Goal: Information Seeking & Learning: Understand process/instructions

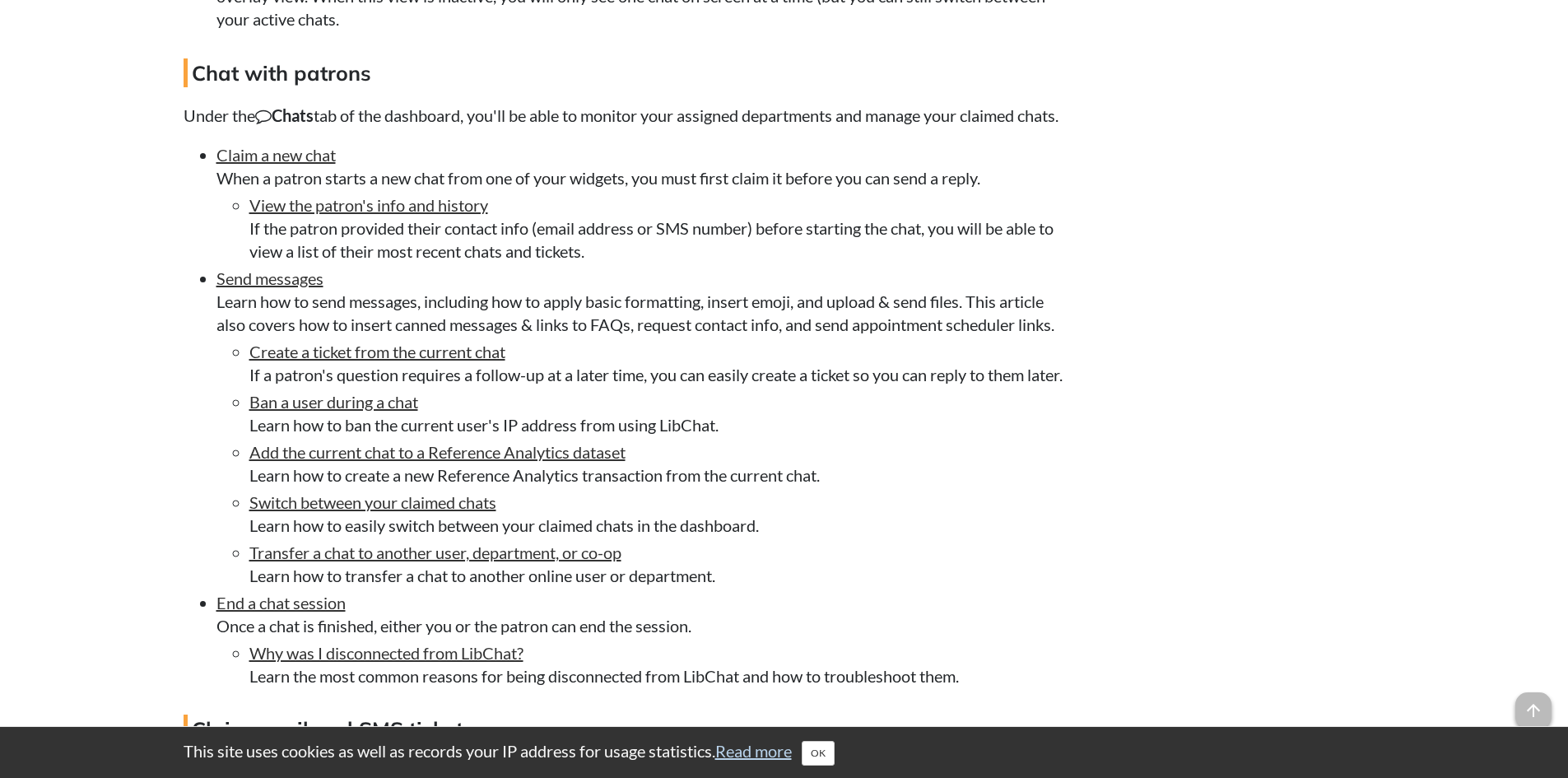
scroll to position [3542, 0]
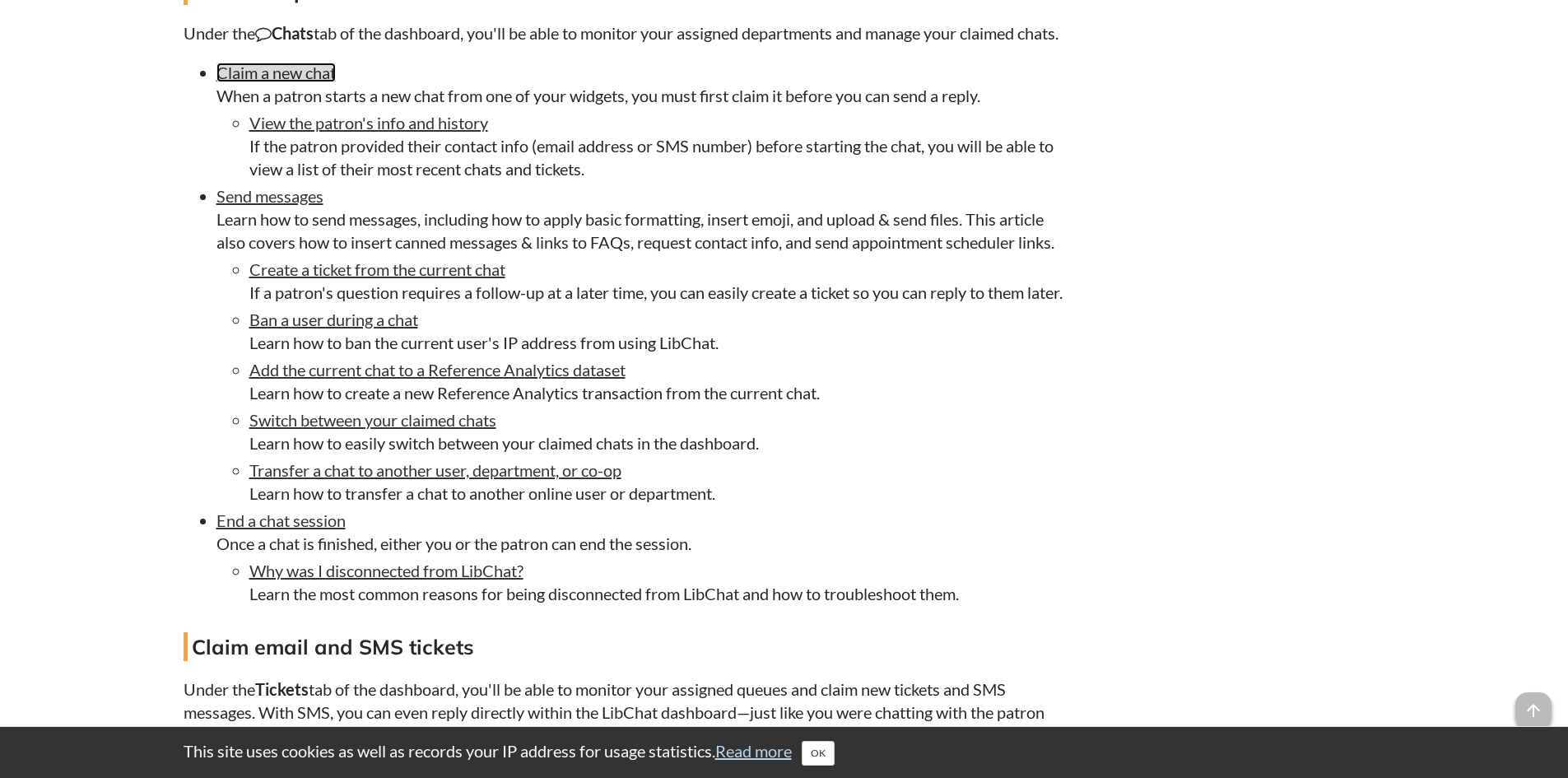
click at [299, 82] on link "Claim a new chat" at bounding box center [276, 72] width 120 height 20
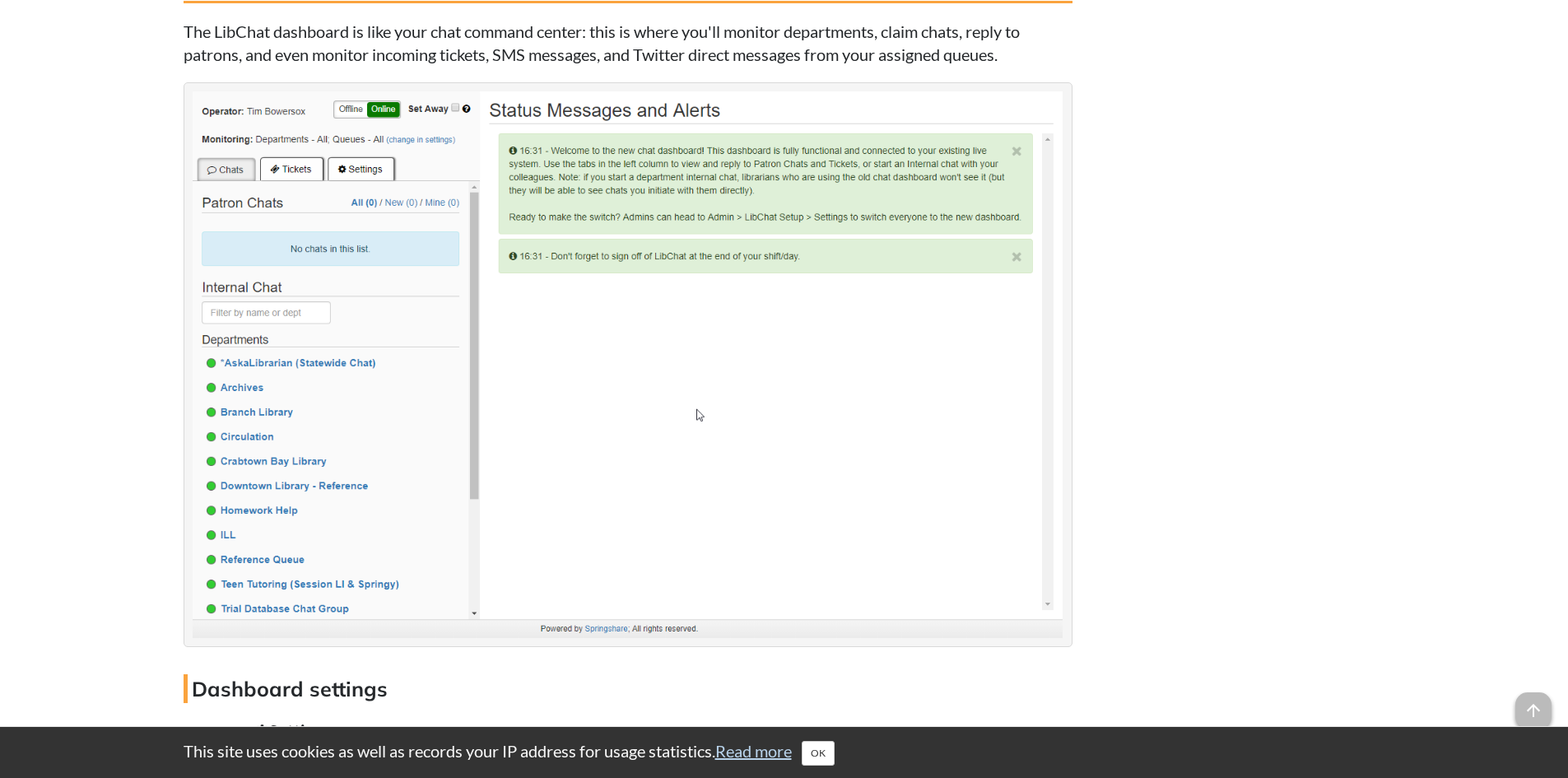
scroll to position [2377, 0]
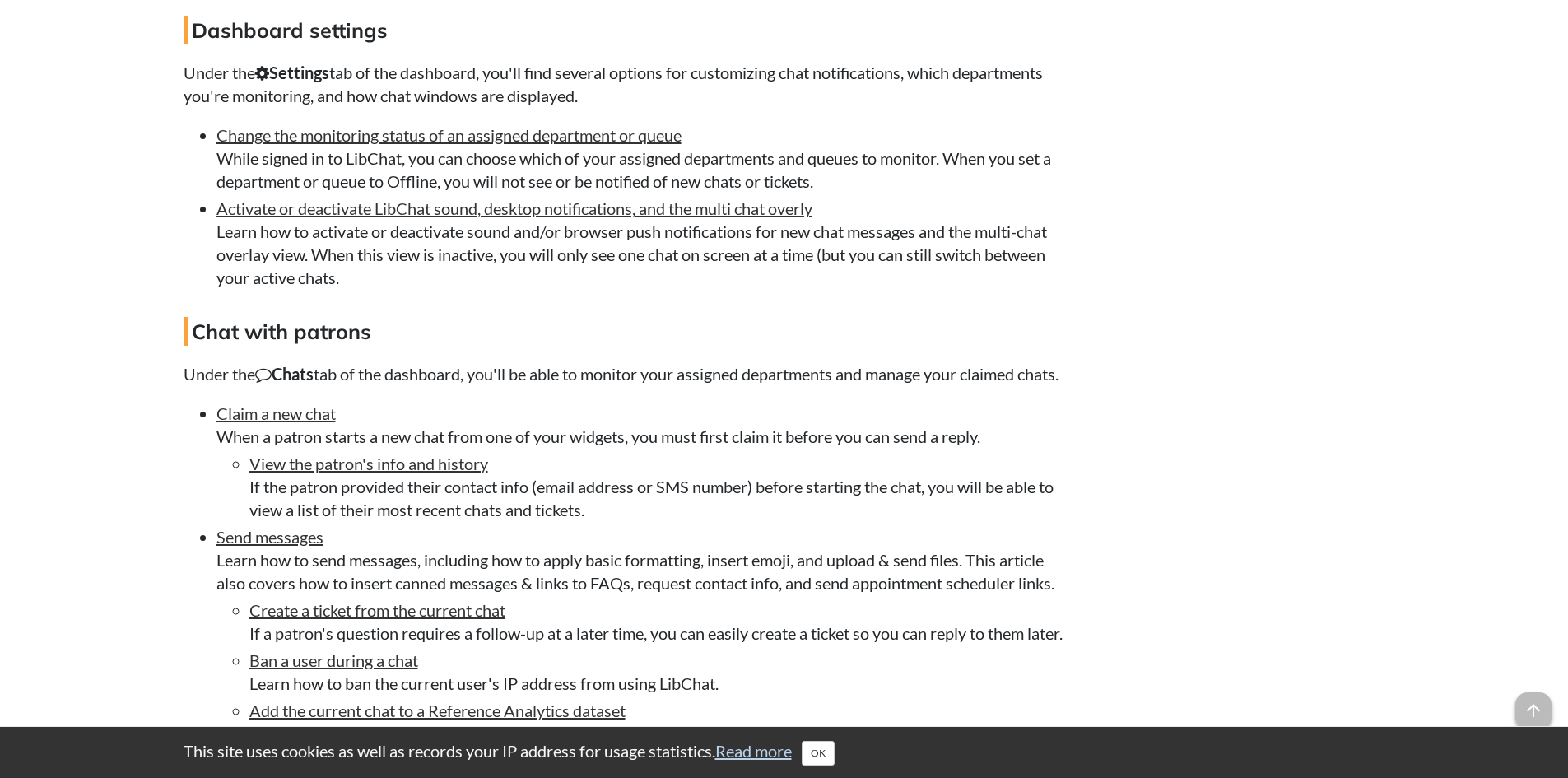
scroll to position [3118, 0]
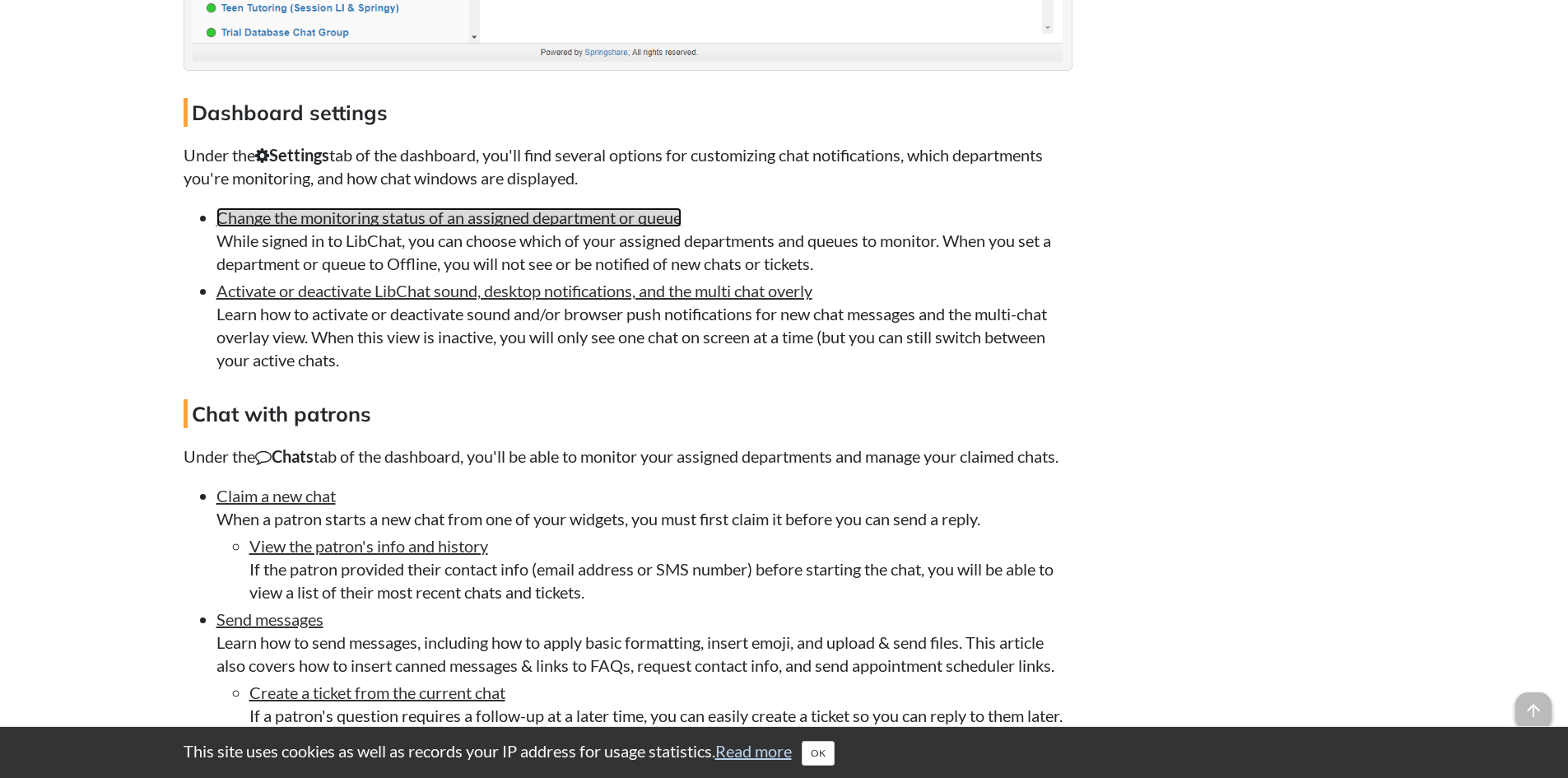
click at [432, 227] on link "Change the monitoring status of an assigned department or queue" at bounding box center [449, 217] width 465 height 20
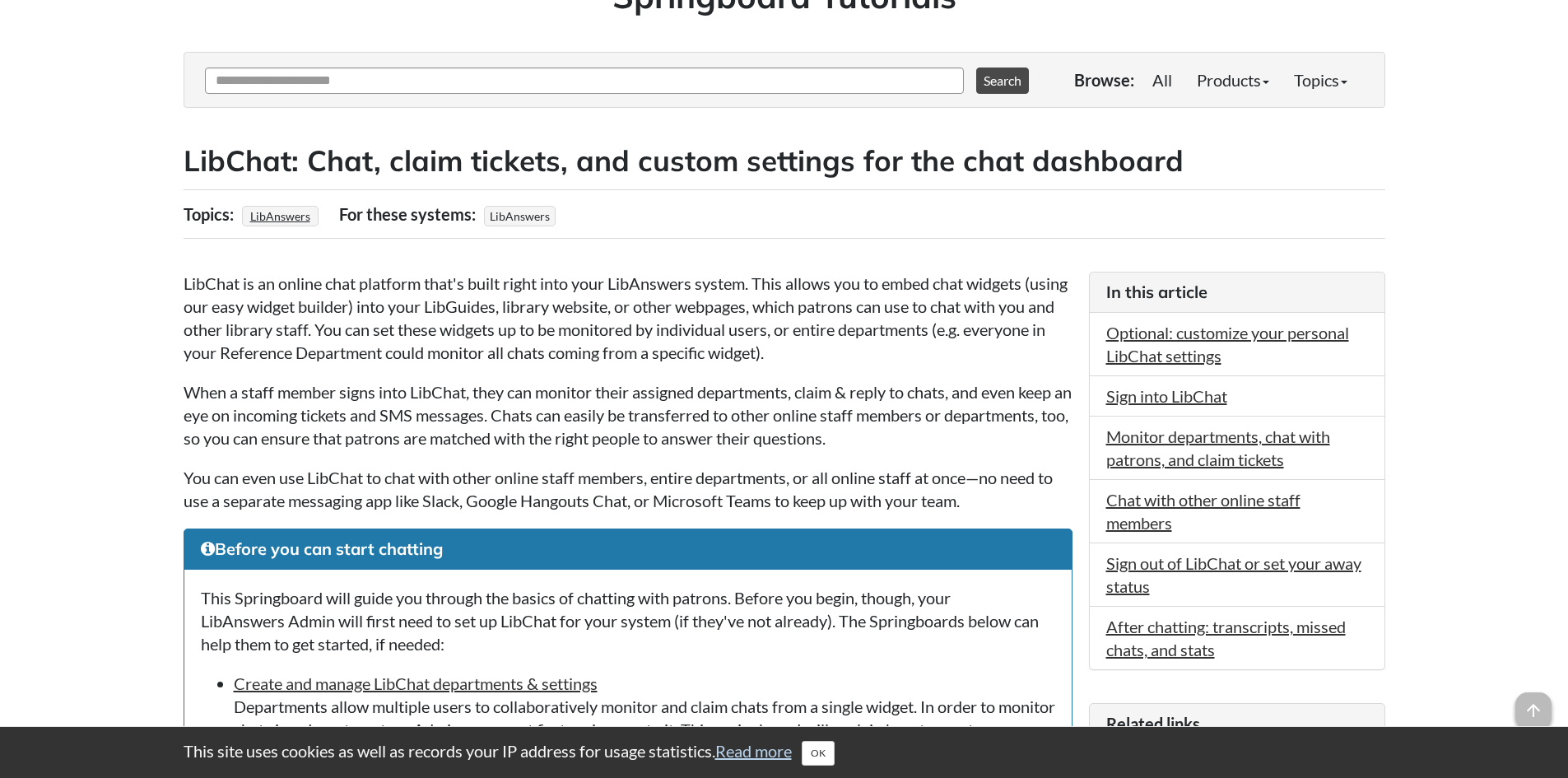
scroll to position [247, 0]
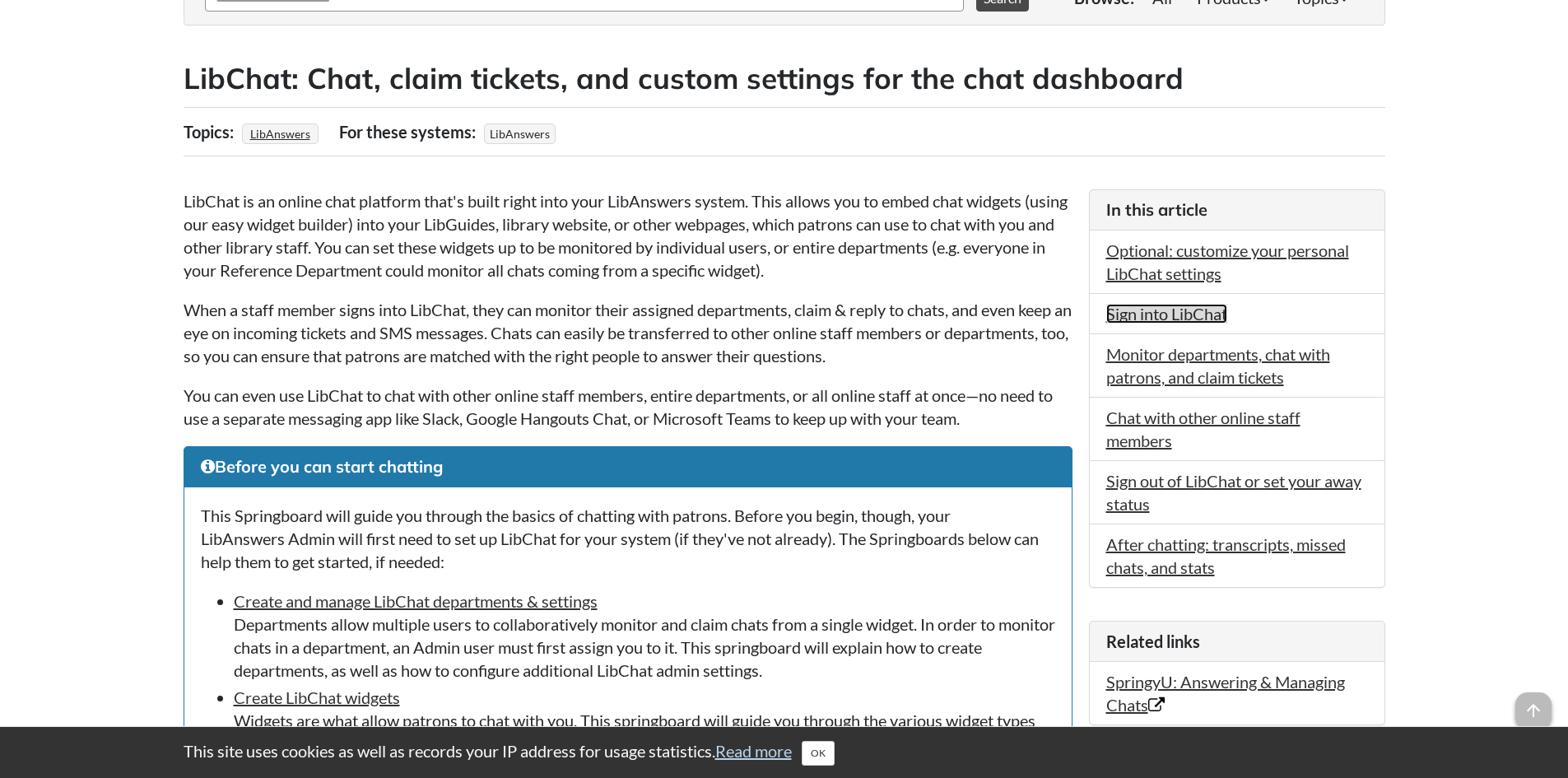
click at [1167, 315] on link "Sign into LibChat" at bounding box center [1167, 313] width 121 height 20
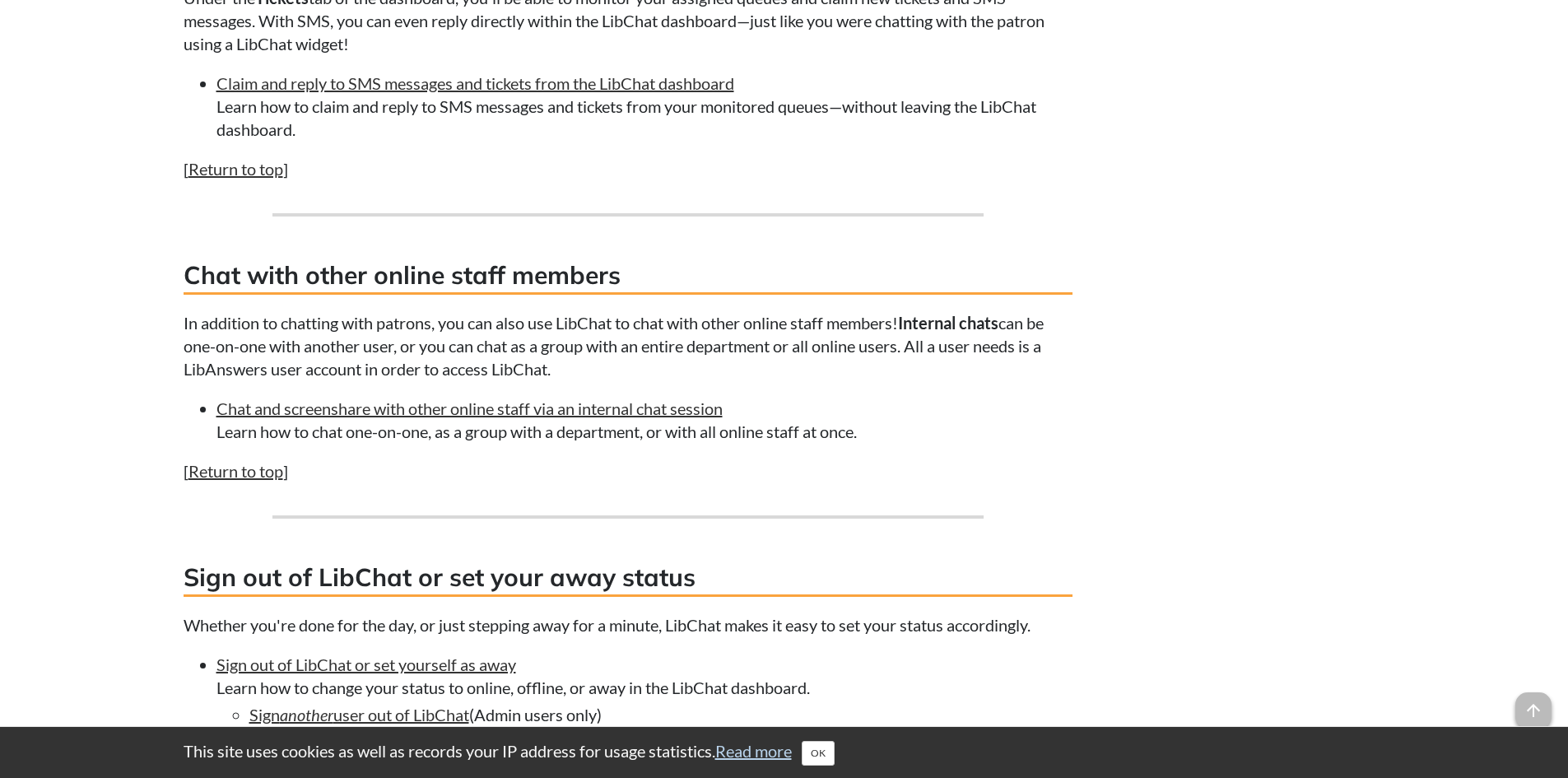
scroll to position [4316, 0]
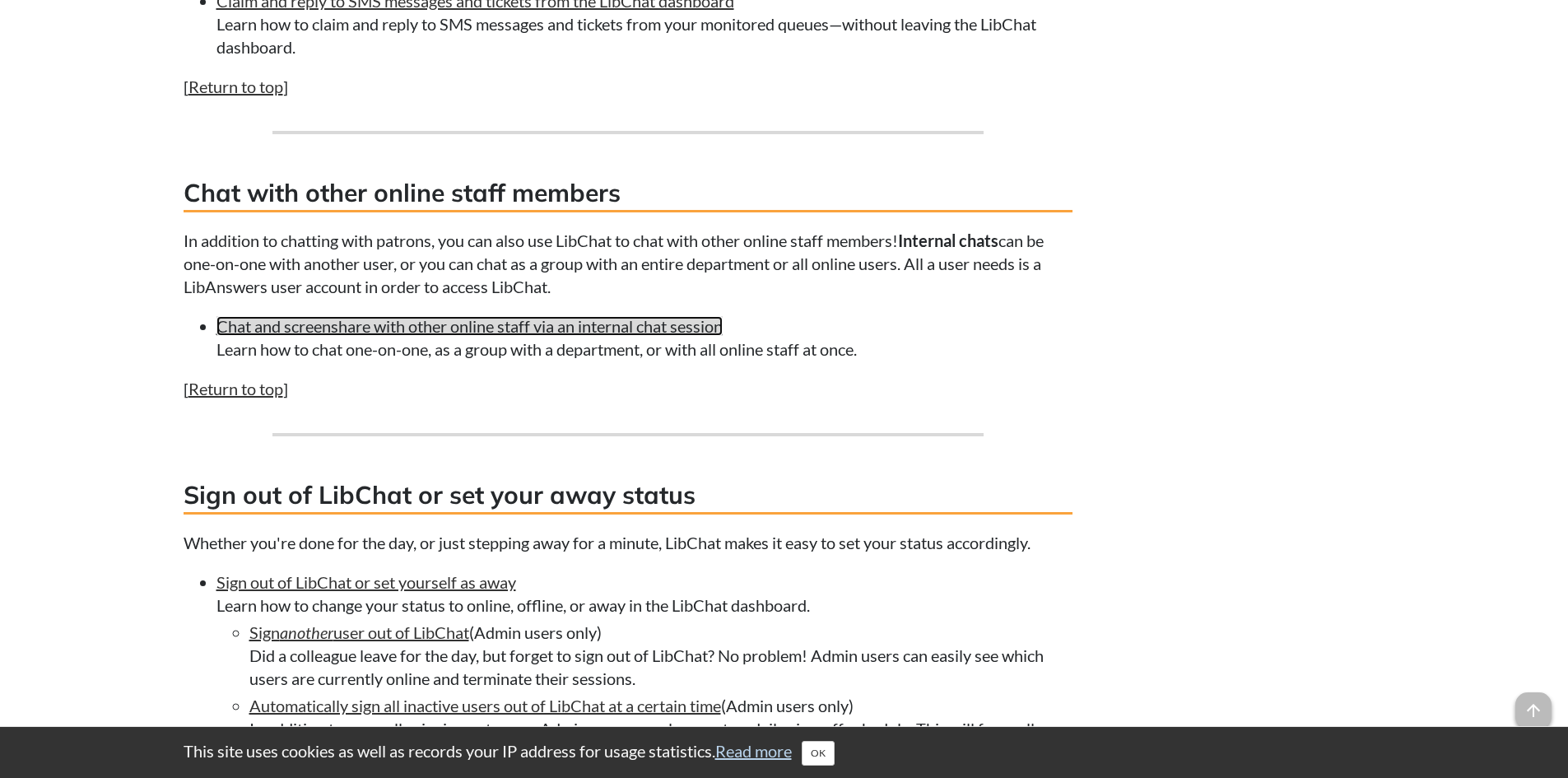
click at [328, 336] on link "Chat and screenshare with other online staff via an internal chat session" at bounding box center [469, 326] width 506 height 20
